Goal: Information Seeking & Learning: Learn about a topic

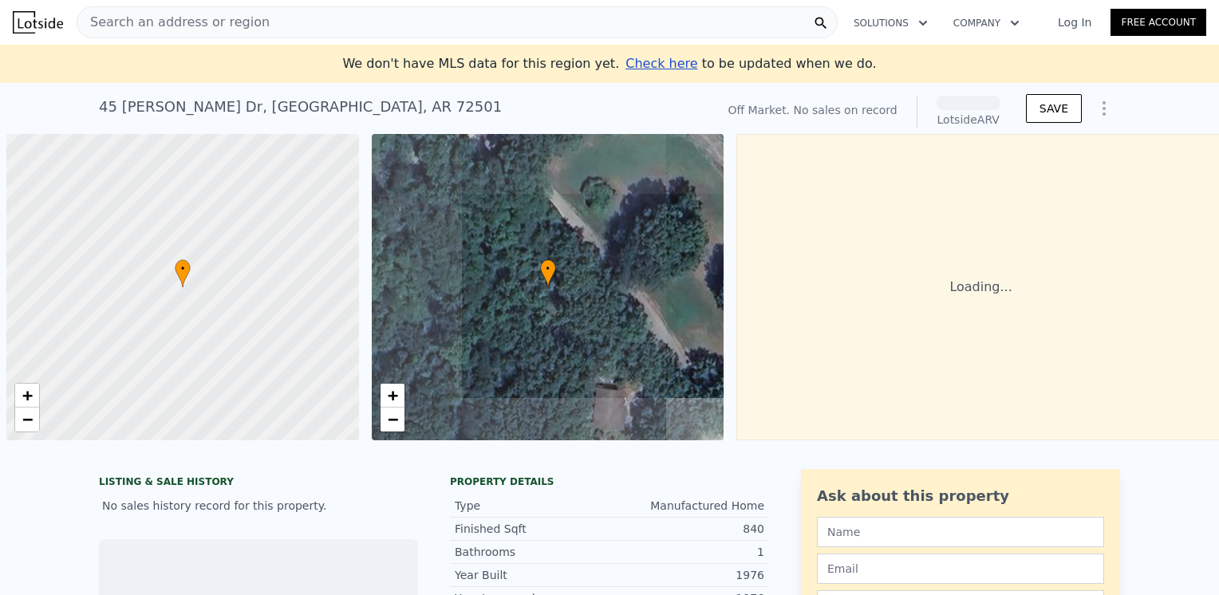
scroll to position [0, 6]
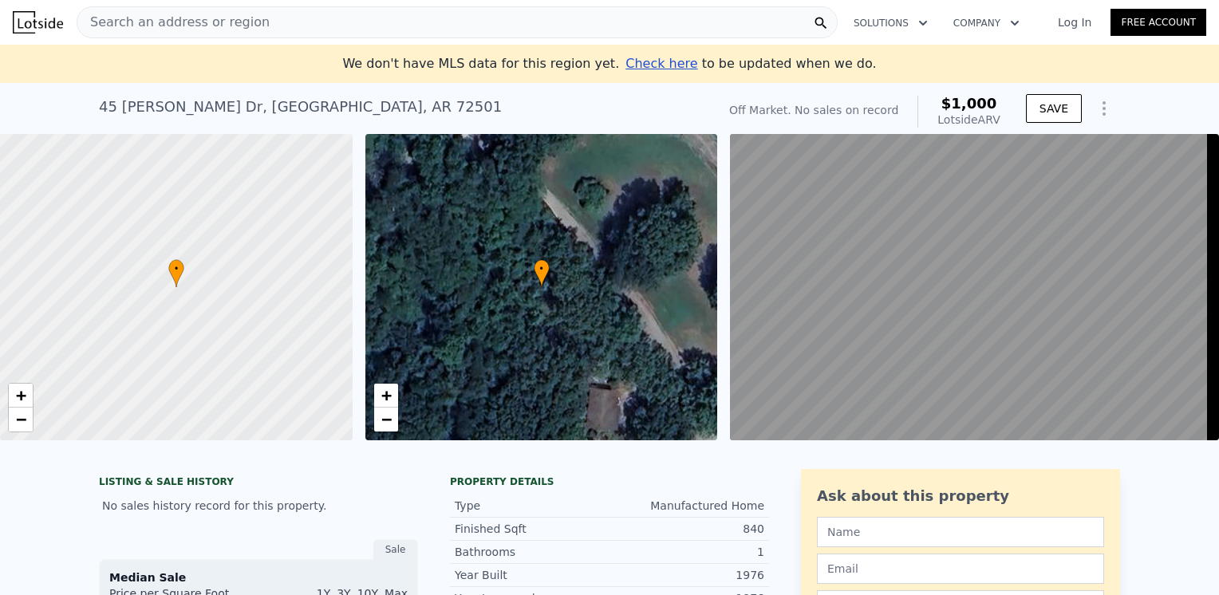
click at [568, 2] on nav "Search an address or region Solutions Company Open main menu Log In Free Account" at bounding box center [609, 22] width 1219 height 45
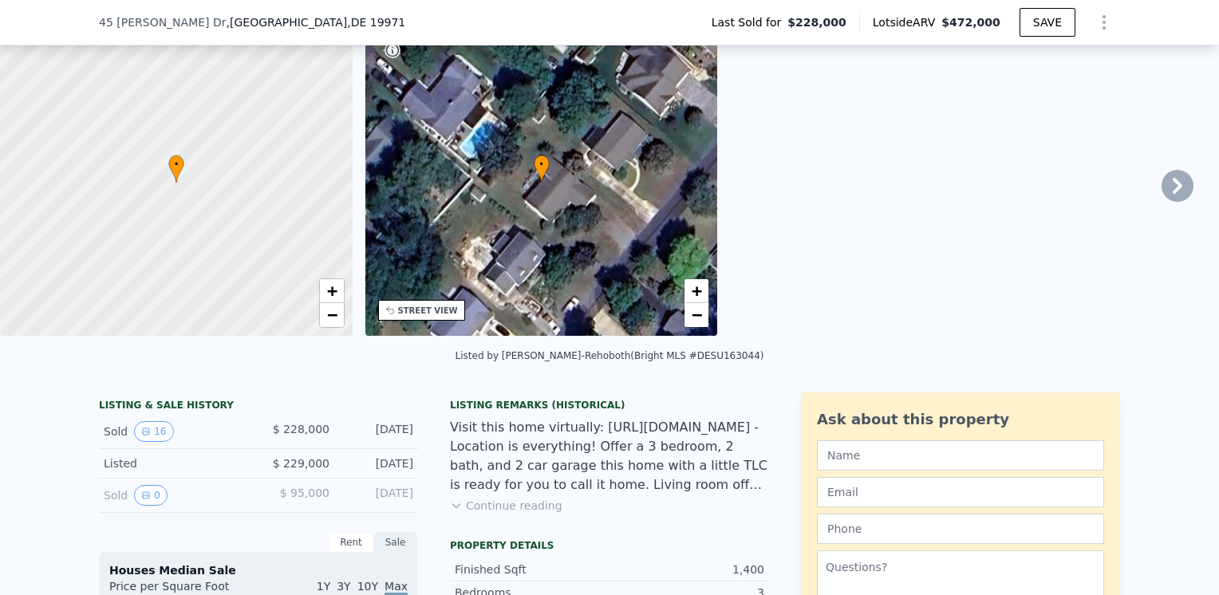
scroll to position [85, 0]
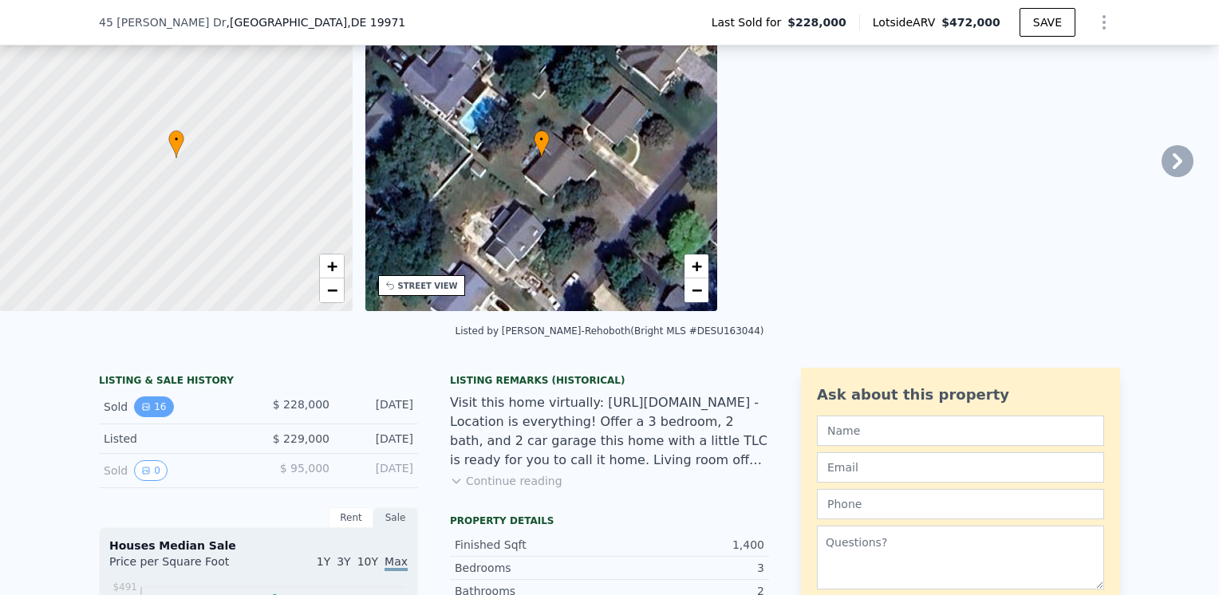
click at [150, 415] on button "16" at bounding box center [153, 407] width 39 height 21
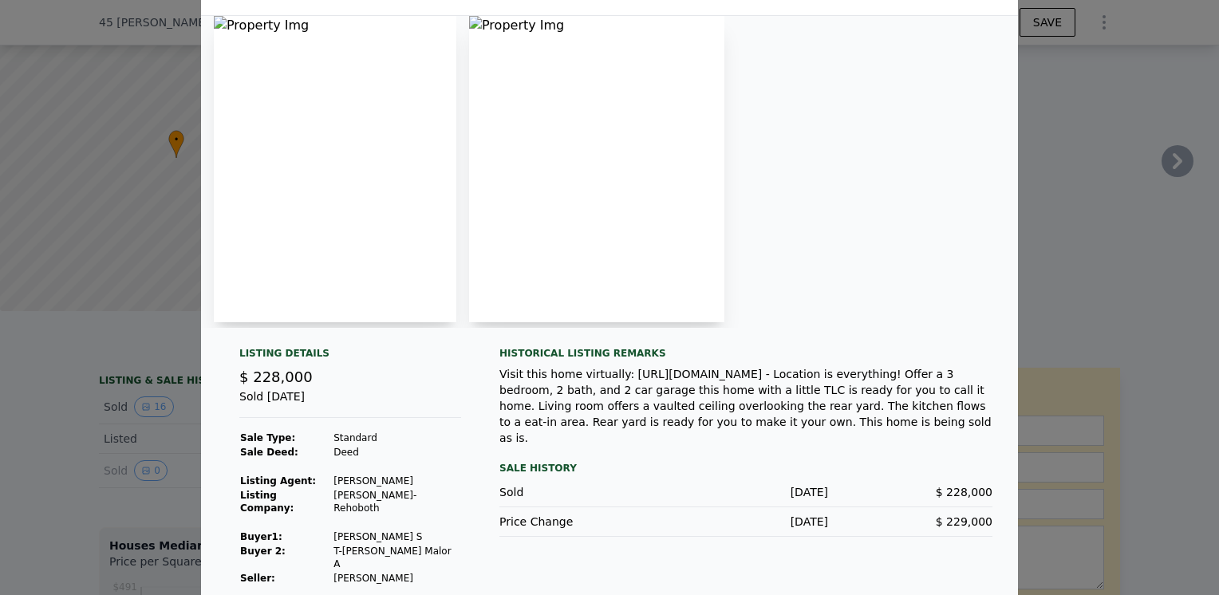
scroll to position [0, 0]
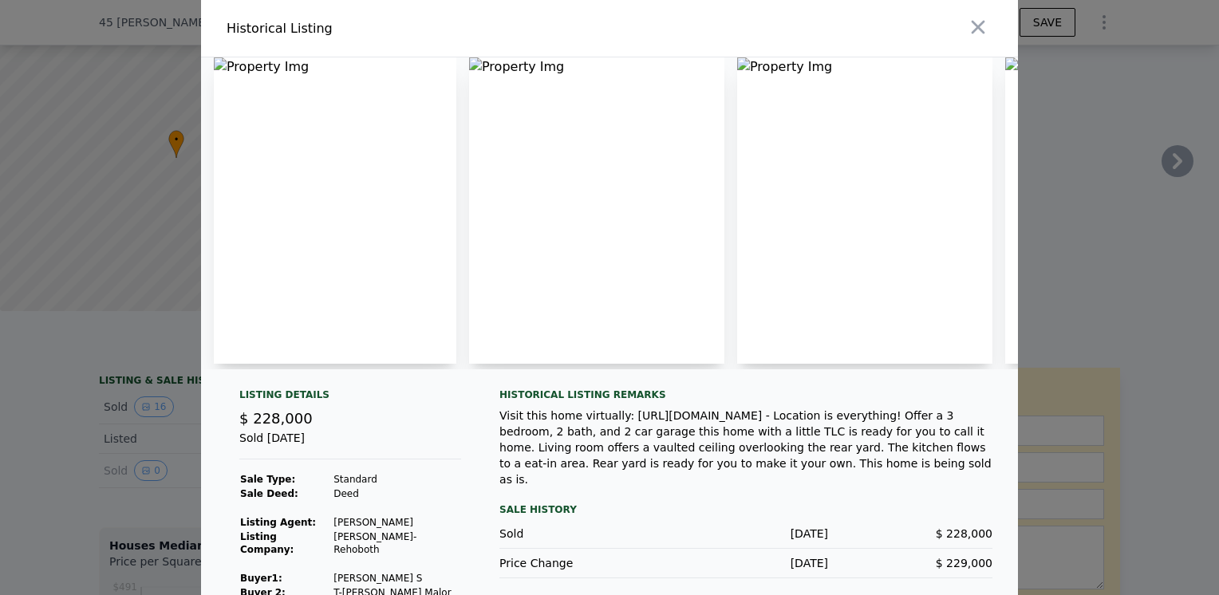
click at [351, 222] on img at bounding box center [335, 210] width 243 height 306
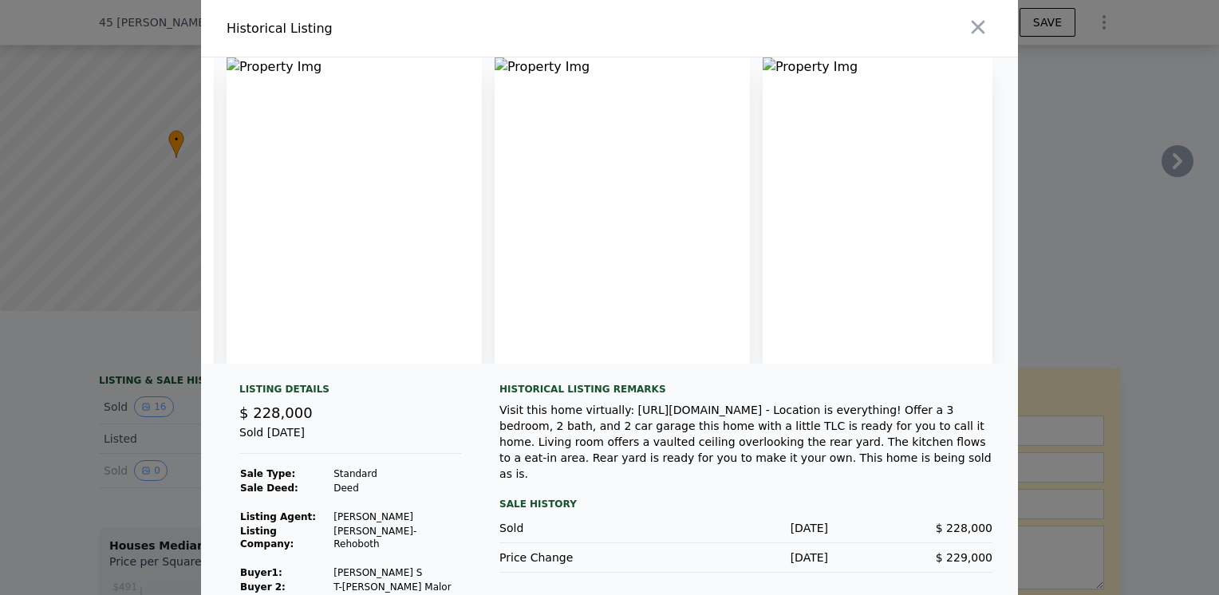
click at [51, 430] on div at bounding box center [609, 297] width 1219 height 595
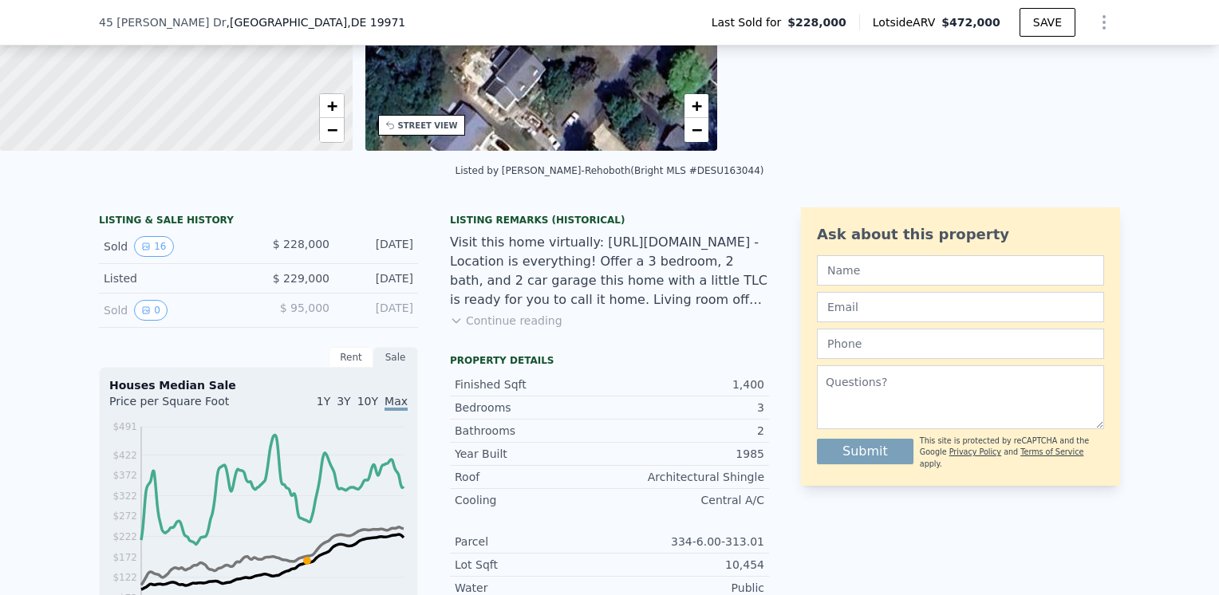
scroll to position [264, 0]
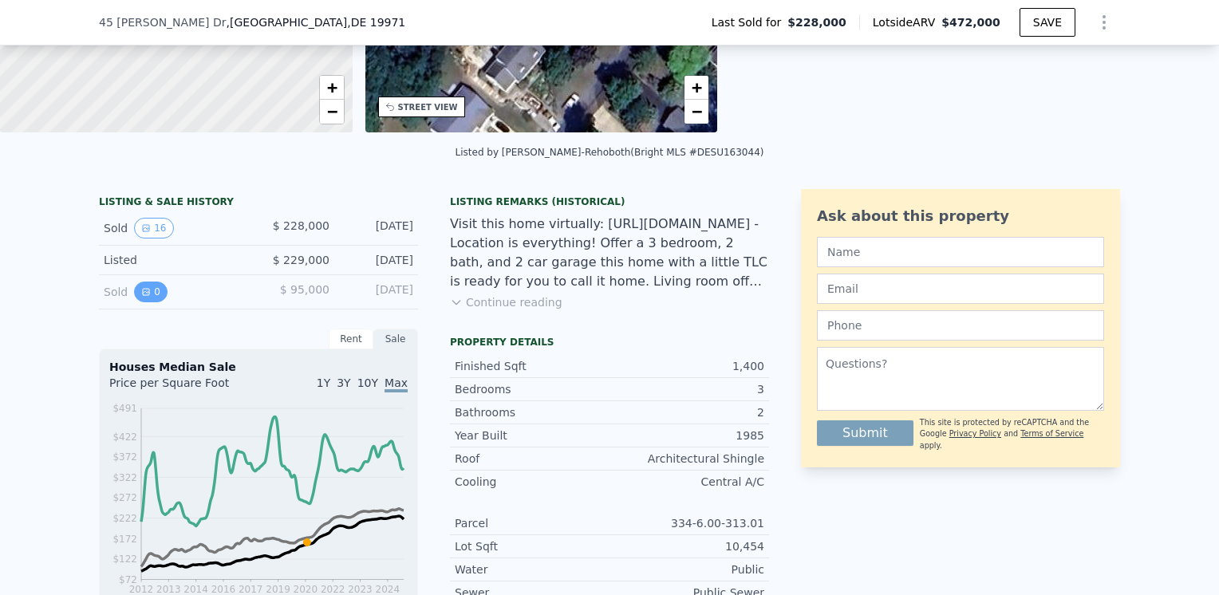
click at [143, 297] on icon "View historical data" at bounding box center [146, 292] width 10 height 10
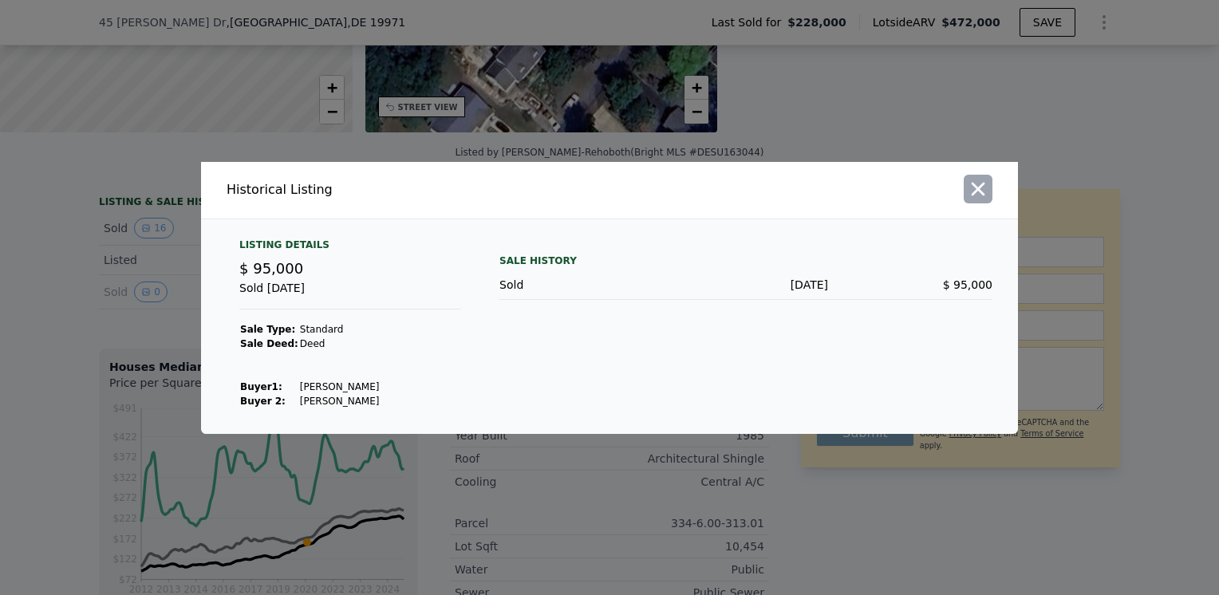
click at [986, 195] on icon "button" at bounding box center [978, 189] width 22 height 22
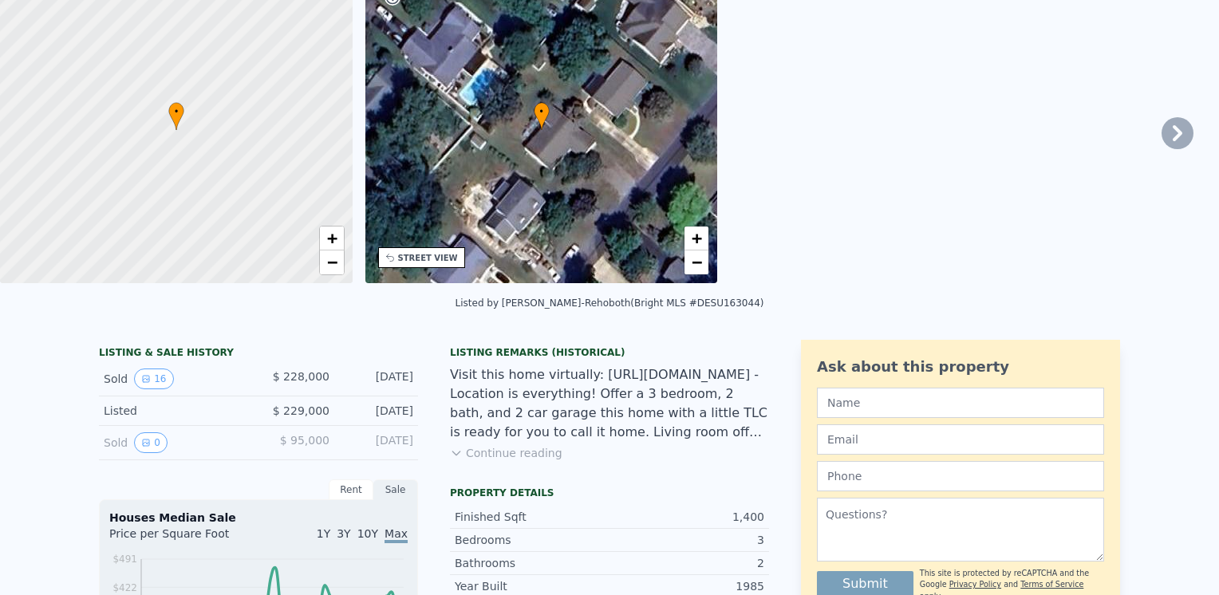
scroll to position [0, 0]
